Goal: Transaction & Acquisition: Purchase product/service

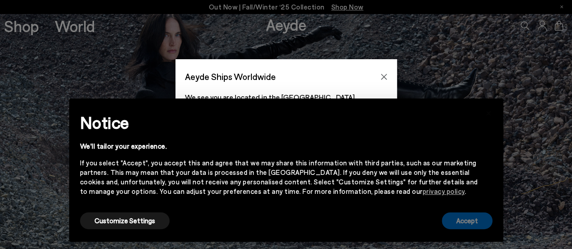
click at [473, 219] on button "Accept" at bounding box center [467, 220] width 51 height 17
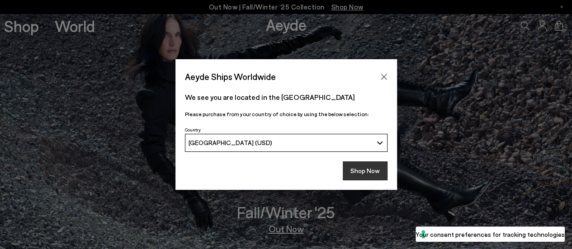
click at [368, 173] on button "Shop Now" at bounding box center [365, 170] width 45 height 19
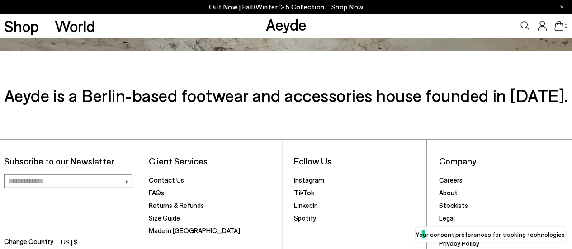
scroll to position [1261, 0]
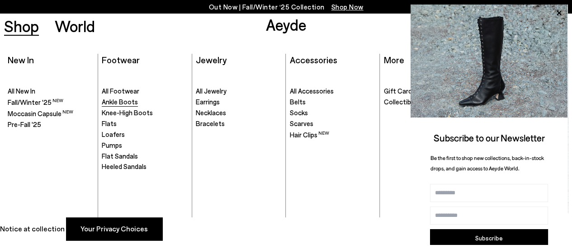
click at [111, 104] on span "Ankle Boots" at bounding box center [120, 102] width 36 height 8
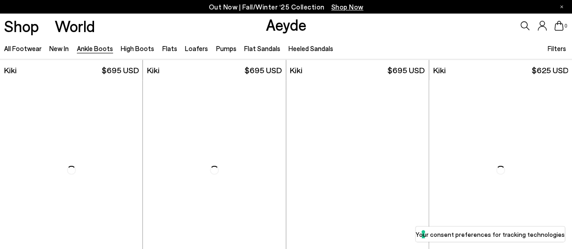
scroll to position [1221, 0]
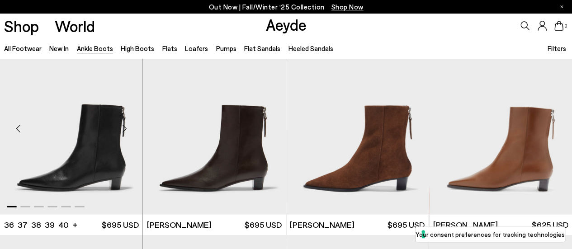
click at [123, 128] on div "Next slide" at bounding box center [124, 128] width 27 height 27
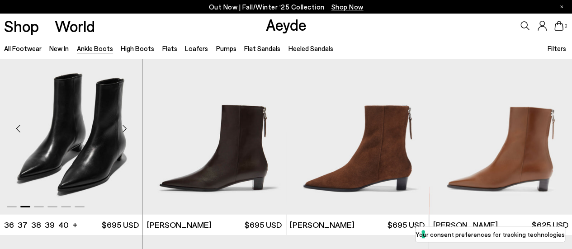
click at [123, 128] on div "Next slide" at bounding box center [124, 128] width 27 height 27
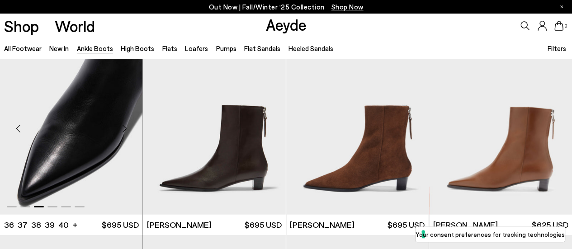
click at [124, 128] on div "Next slide" at bounding box center [124, 128] width 27 height 27
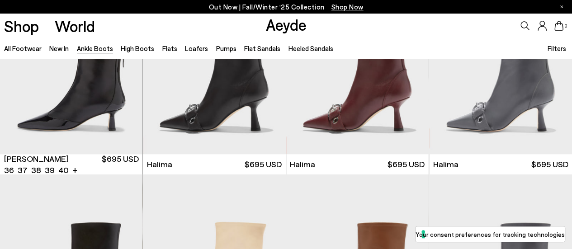
scroll to position [2034, 0]
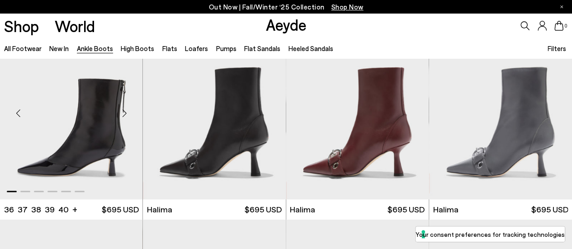
click at [123, 113] on div "Next slide" at bounding box center [124, 113] width 27 height 27
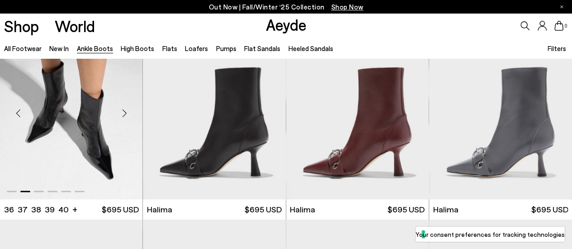
click at [123, 113] on div "Next slide" at bounding box center [124, 113] width 27 height 27
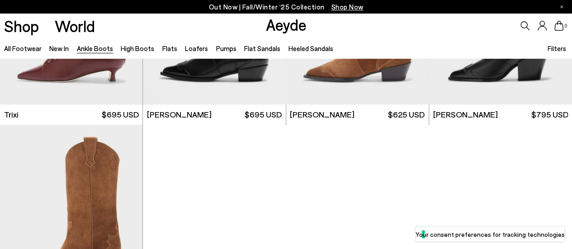
scroll to position [4306, 0]
